Goal: Find specific page/section: Locate a particular part of the current website

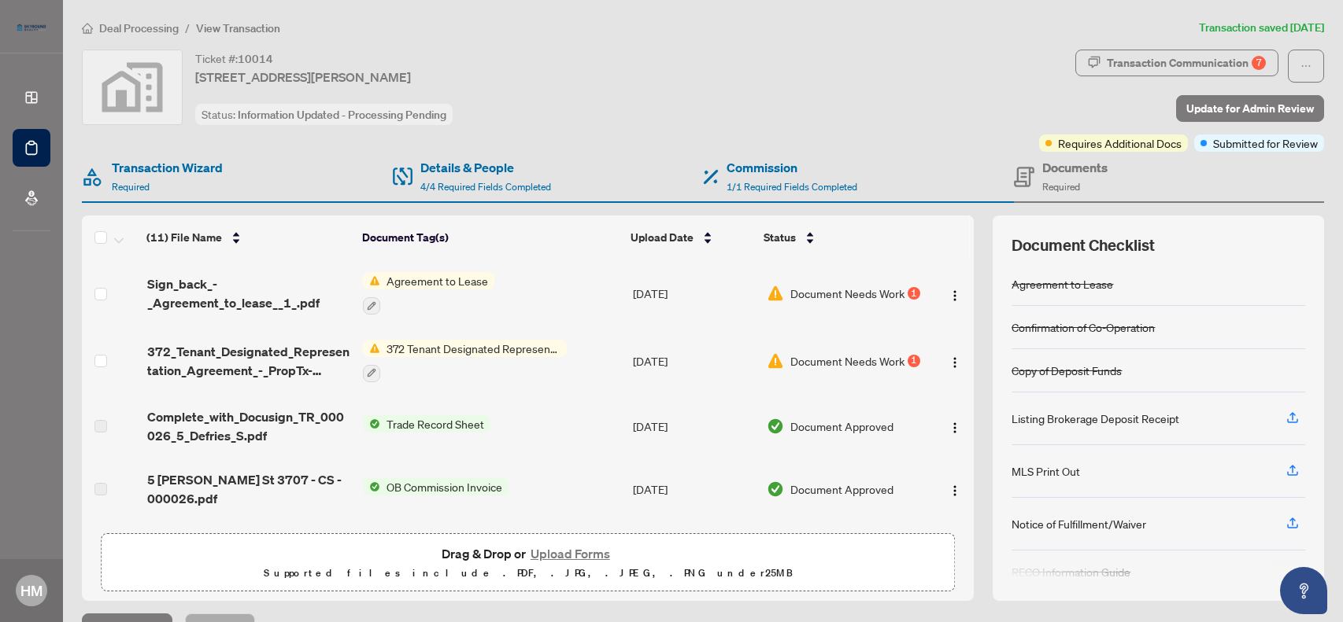
scroll to position [76, 0]
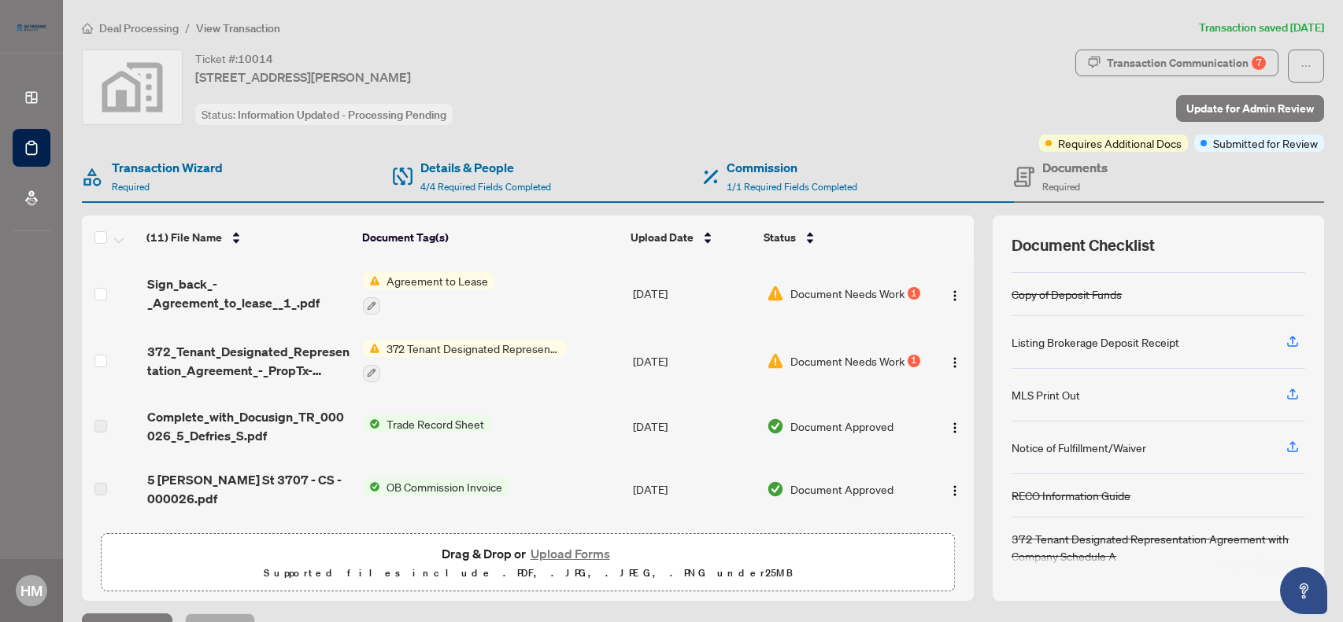
click at [393, 279] on span "Agreement to Lease" at bounding box center [437, 280] width 114 height 17
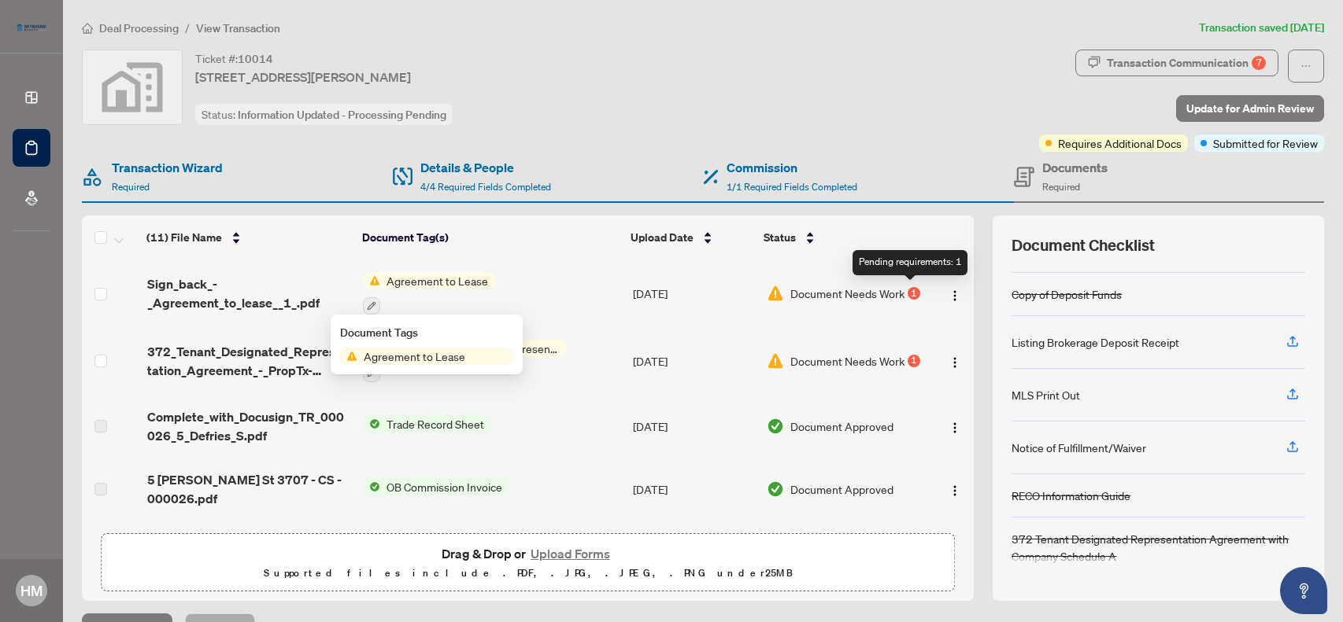
click at [914, 294] on div "Document Needs Work 1" at bounding box center [843, 293] width 154 height 17
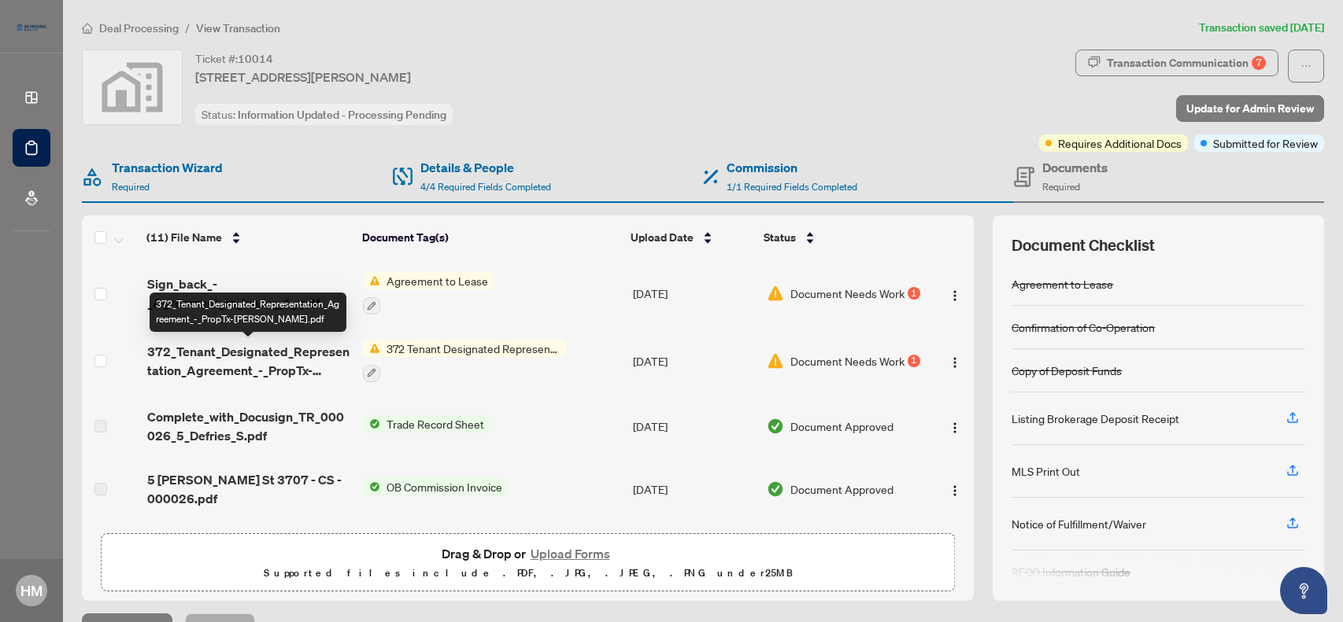
click at [266, 356] on span "372_Tenant_Designated_Representation_Agreement_-_PropTx-[PERSON_NAME].pdf" at bounding box center [248, 361] width 203 height 38
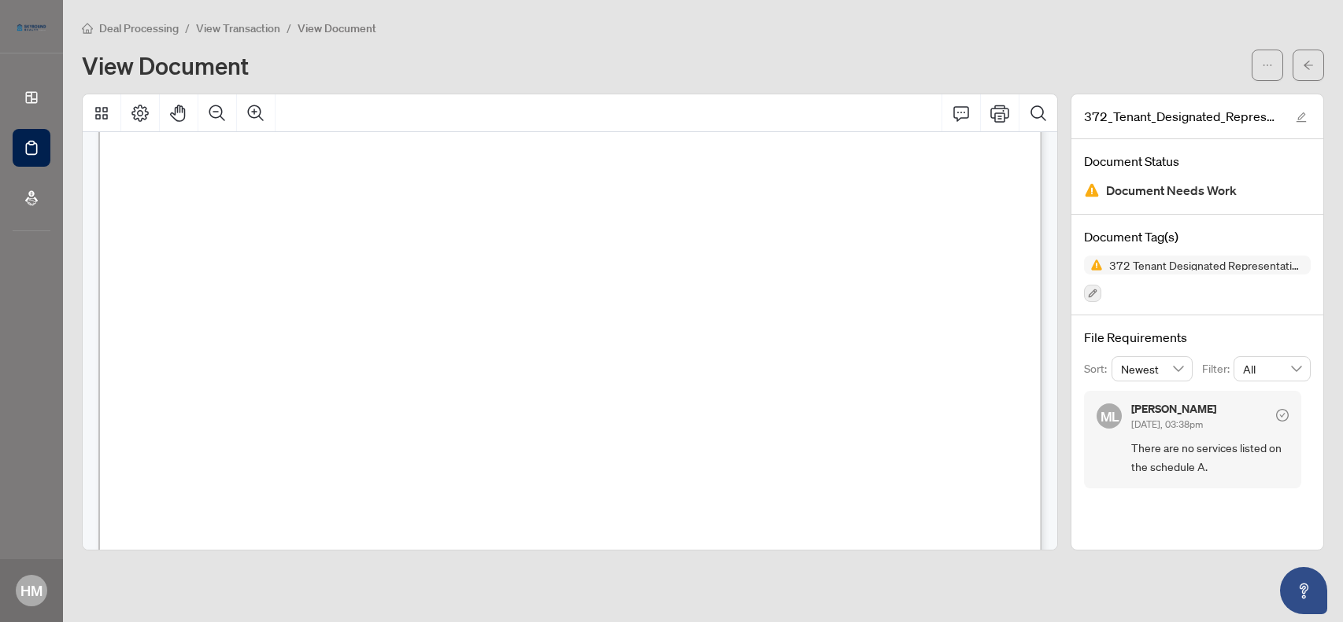
scroll to position [3858, 0]
